Goal: Transaction & Acquisition: Purchase product/service

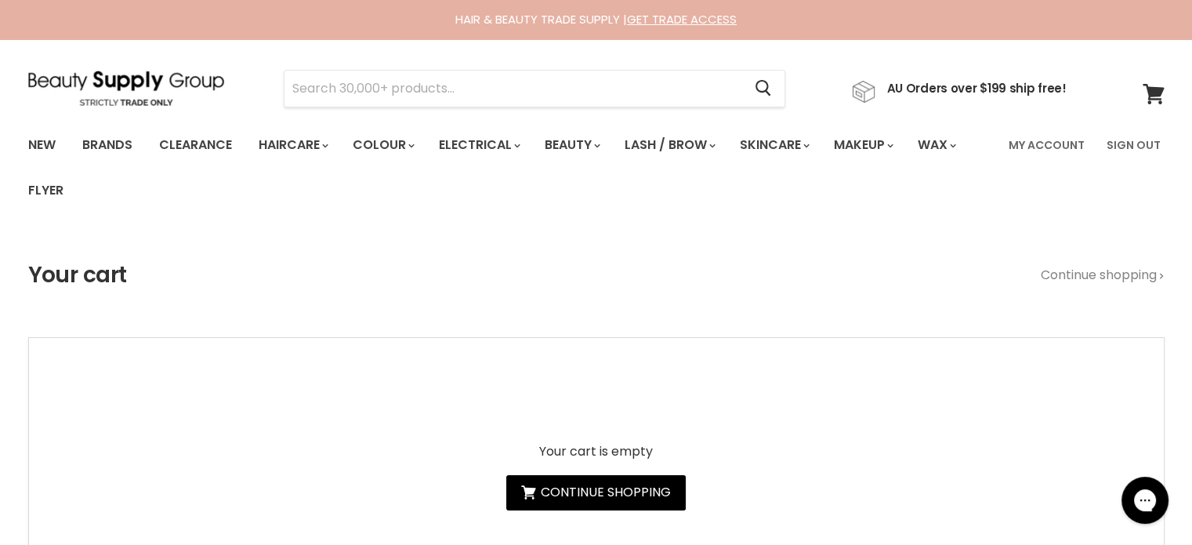
type input "Lycon Coconut & Vanilla Sugar Scrub"
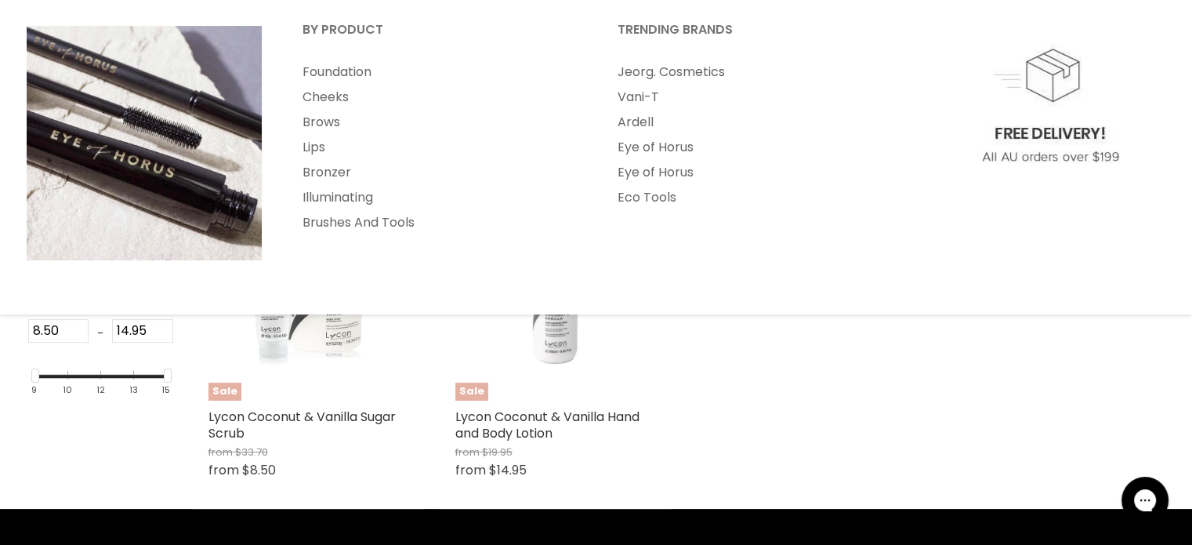
scroll to position [235, 0]
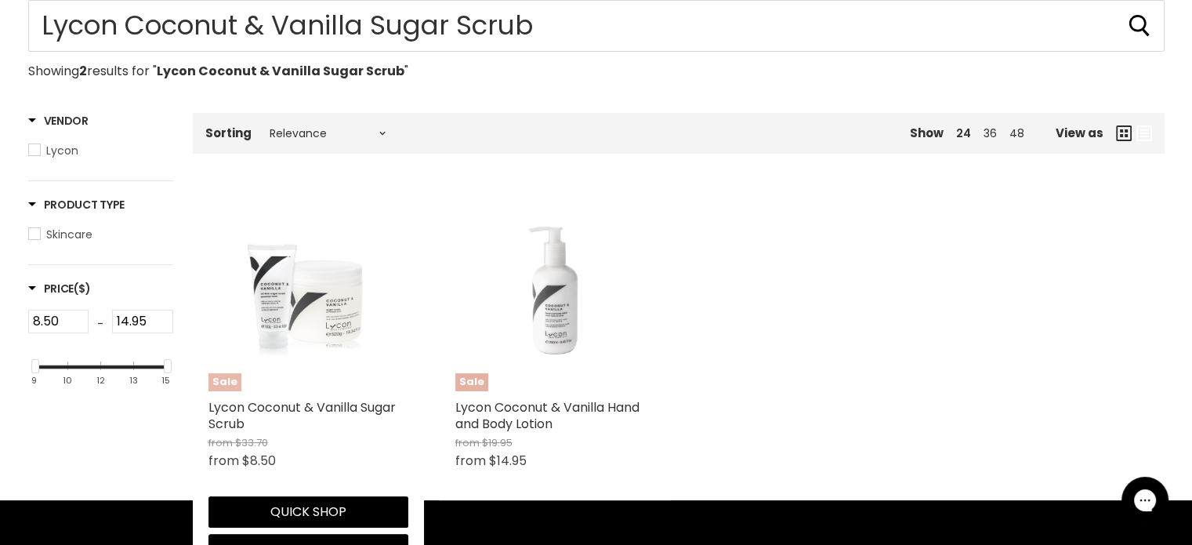
click at [341, 314] on img "Main content" at bounding box center [307, 291] width 133 height 200
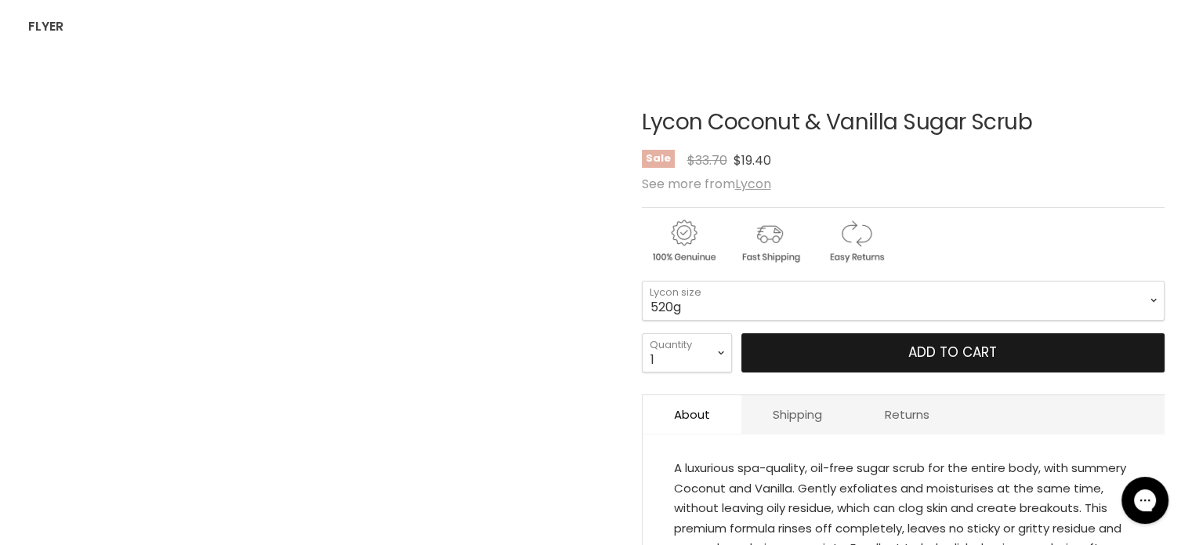
scroll to position [235, 0]
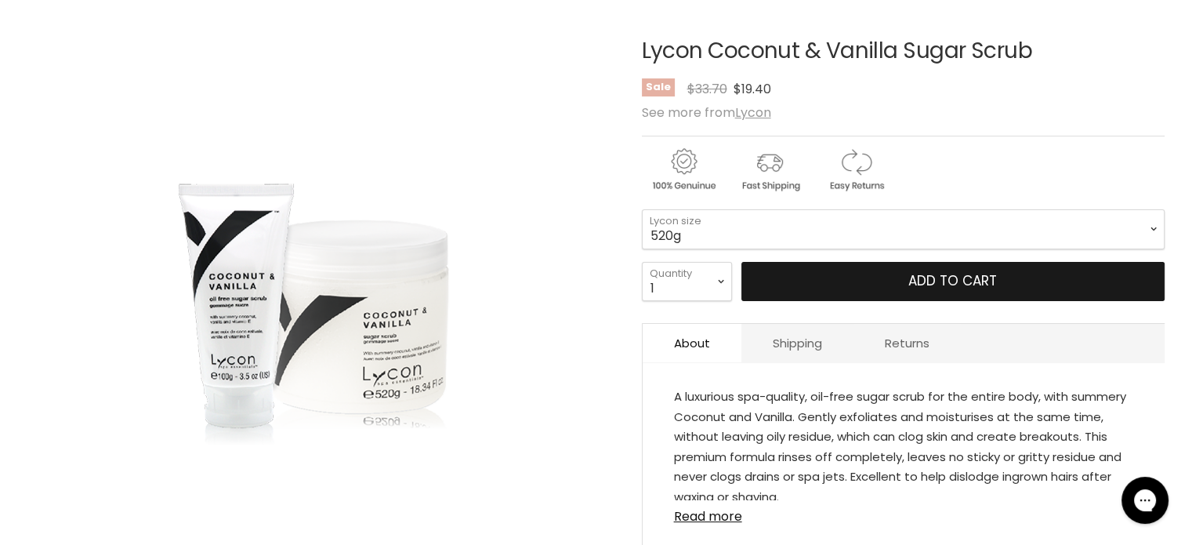
click at [946, 284] on span "Add to cart" at bounding box center [953, 280] width 89 height 19
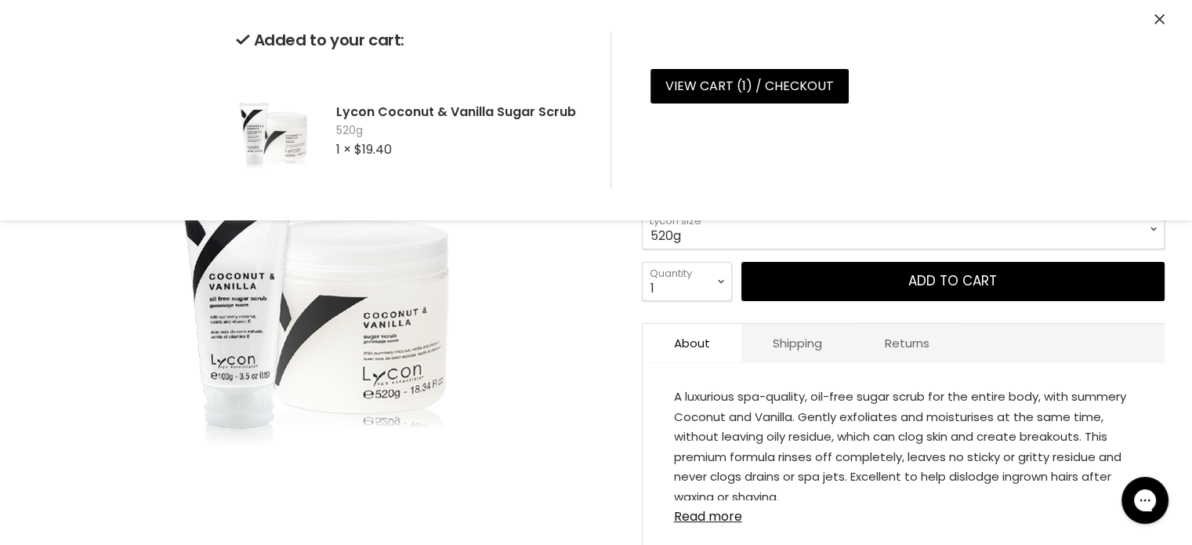
click at [1156, 17] on icon "Close" at bounding box center [1160, 19] width 10 height 10
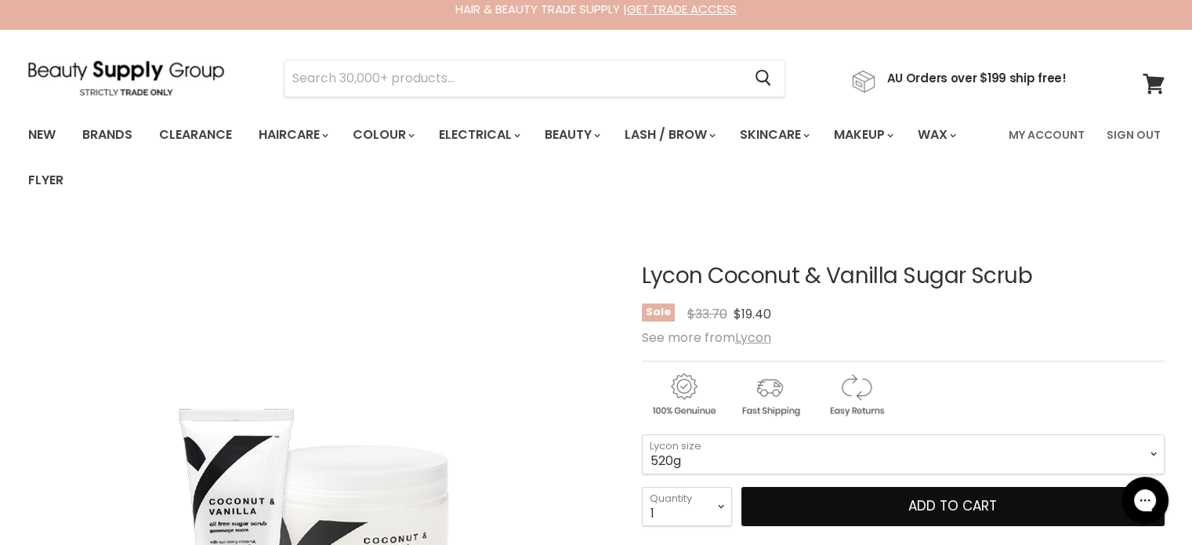
scroll to position [0, 0]
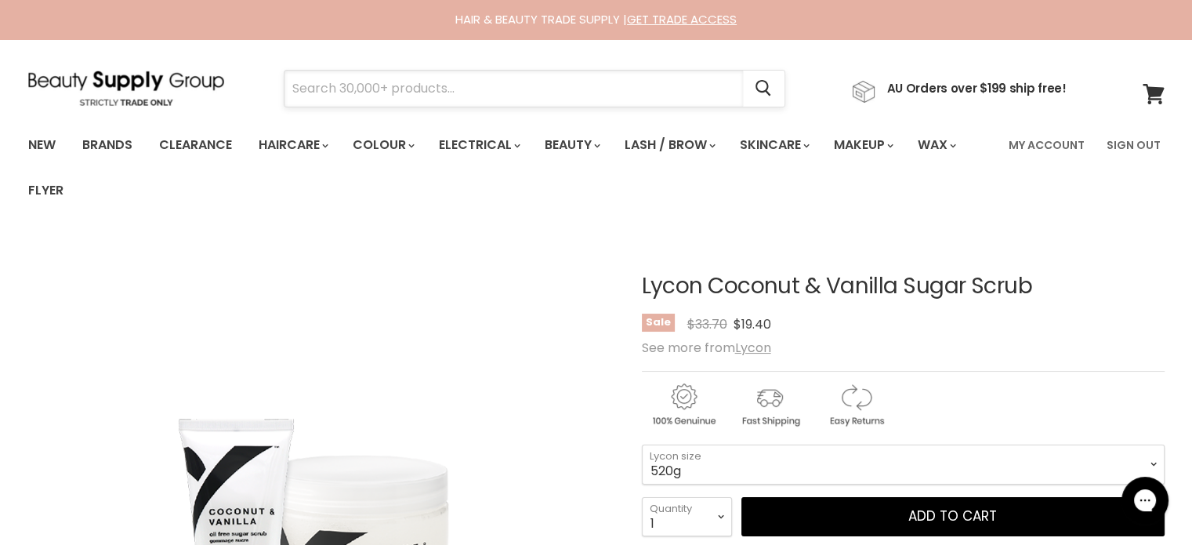
paste input "Simplicité Damask Rose Antioxidant Day Cream"
type input "Simplicité Damask Rose Antioxidant Day Cream"
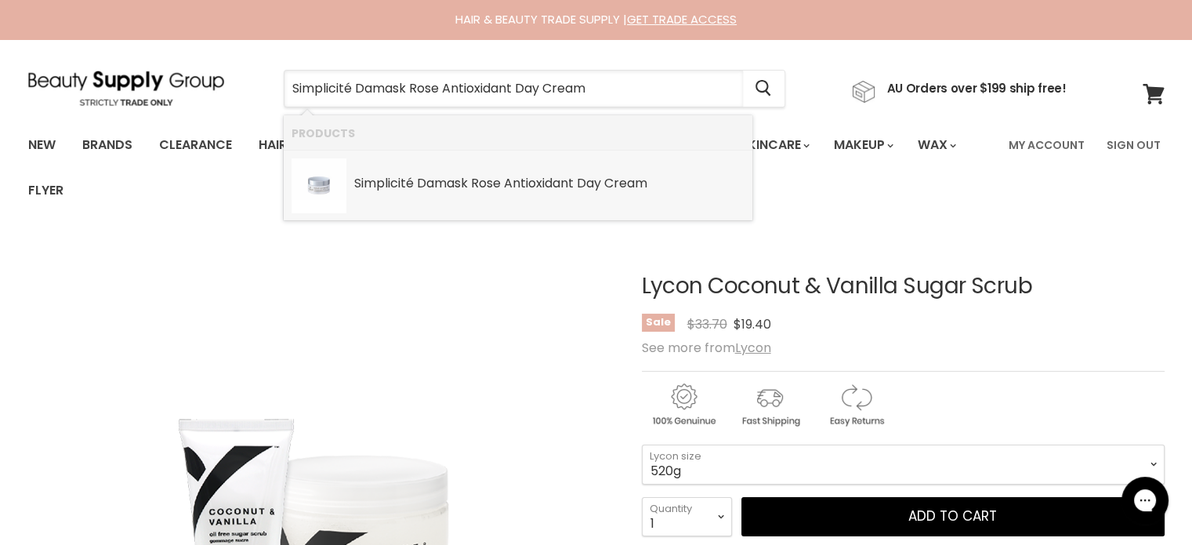
click at [549, 183] on b "Antioxidant" at bounding box center [539, 183] width 70 height 18
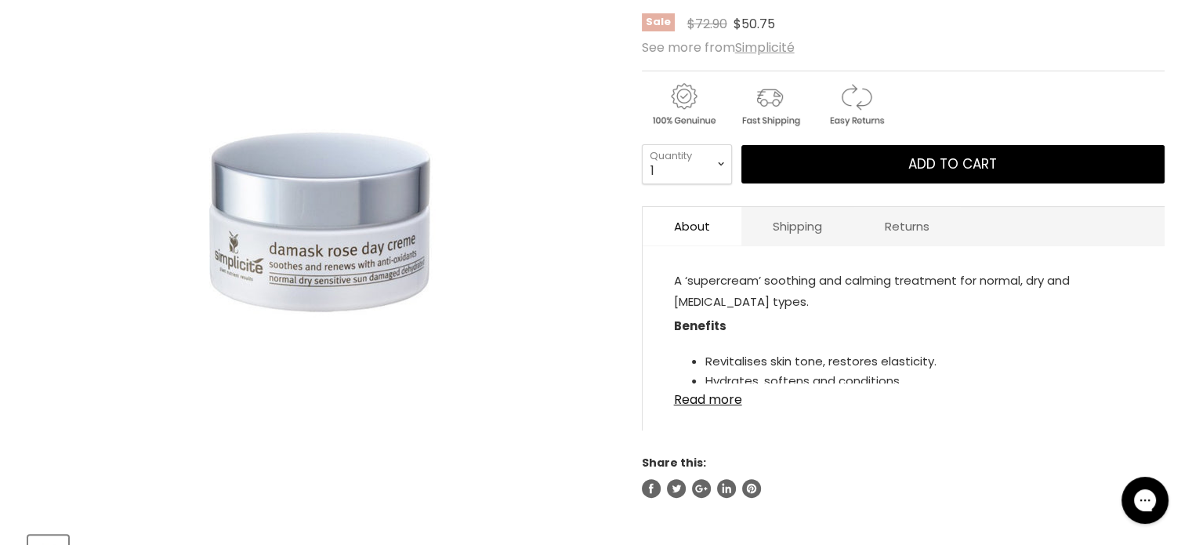
scroll to position [314, 0]
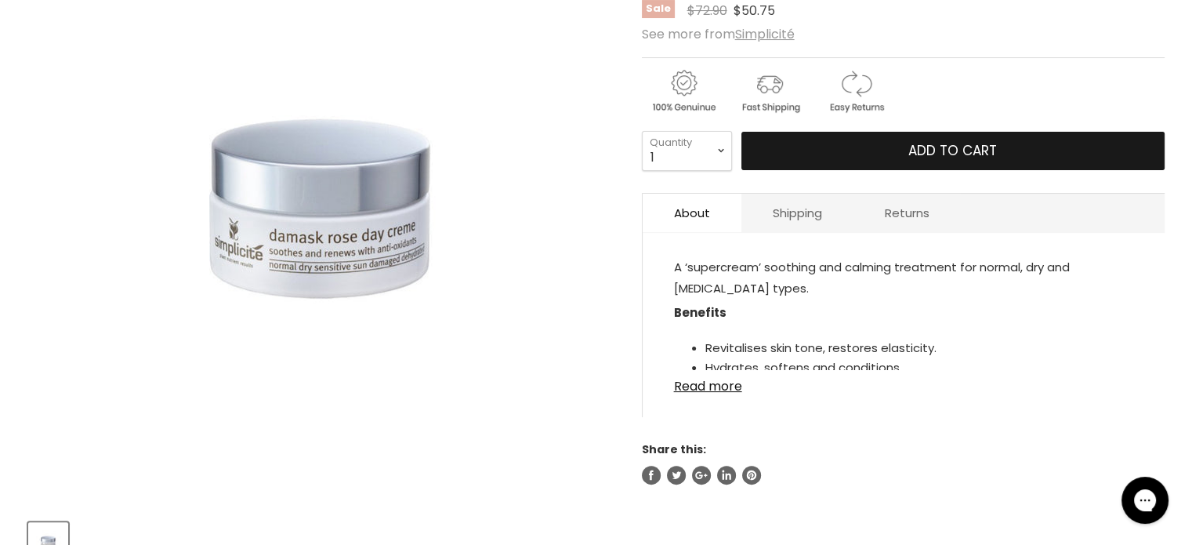
click at [865, 147] on button "Add to cart" at bounding box center [953, 151] width 423 height 39
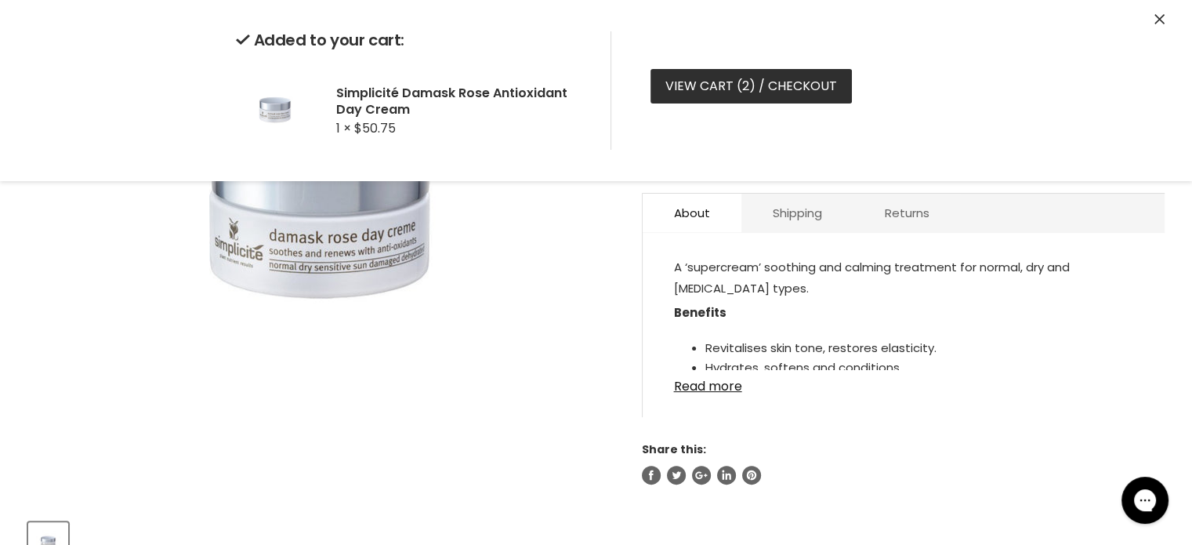
click at [746, 85] on span "2" at bounding box center [745, 86] width 7 height 18
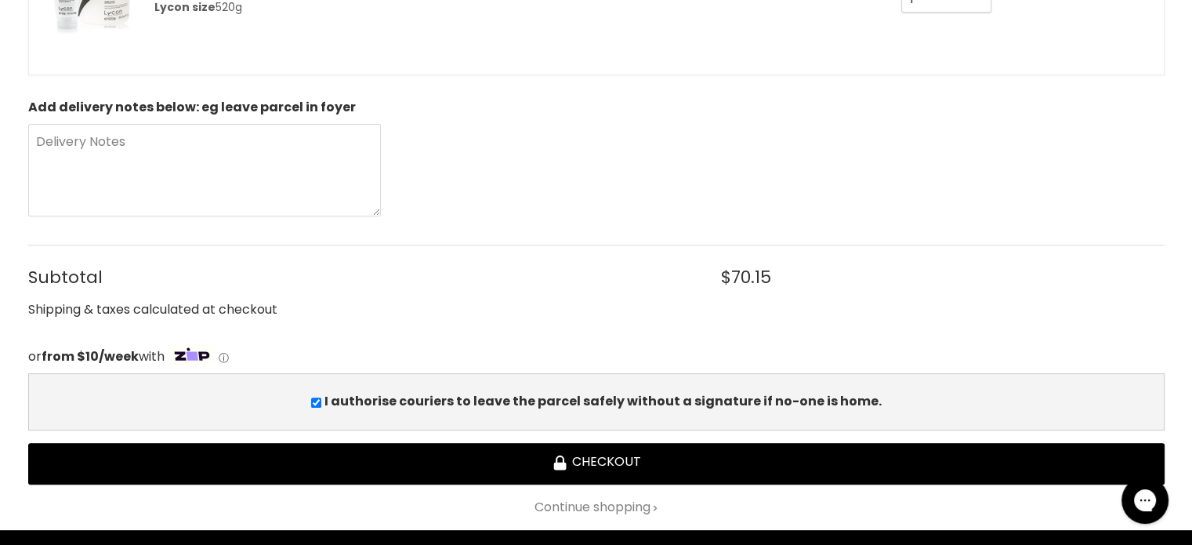
scroll to position [706, 0]
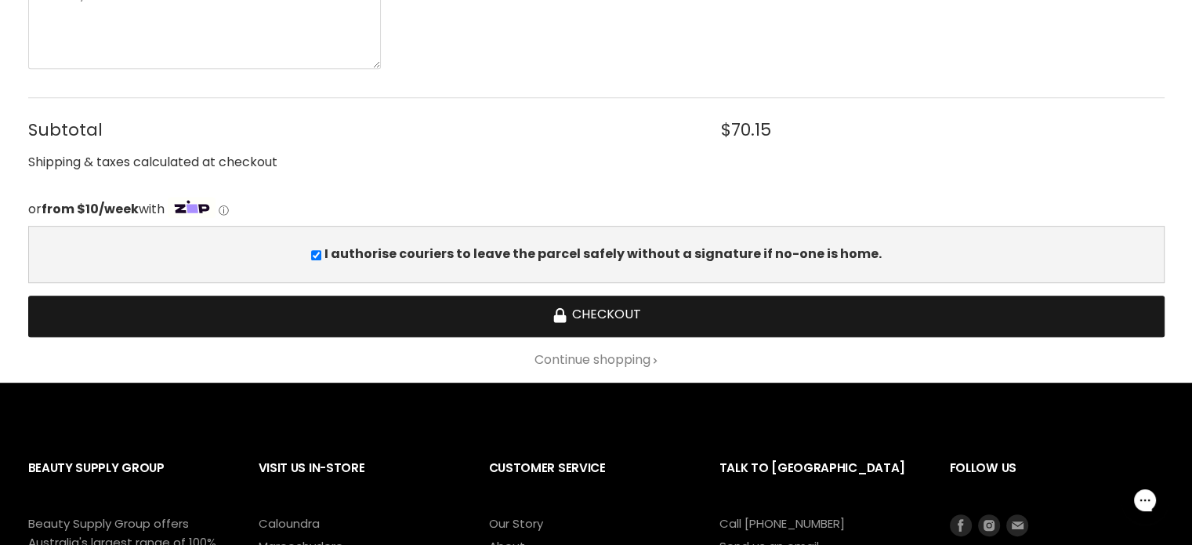
click at [611, 310] on button "Checkout" at bounding box center [596, 317] width 1137 height 42
